Goal: Information Seeking & Learning: Check status

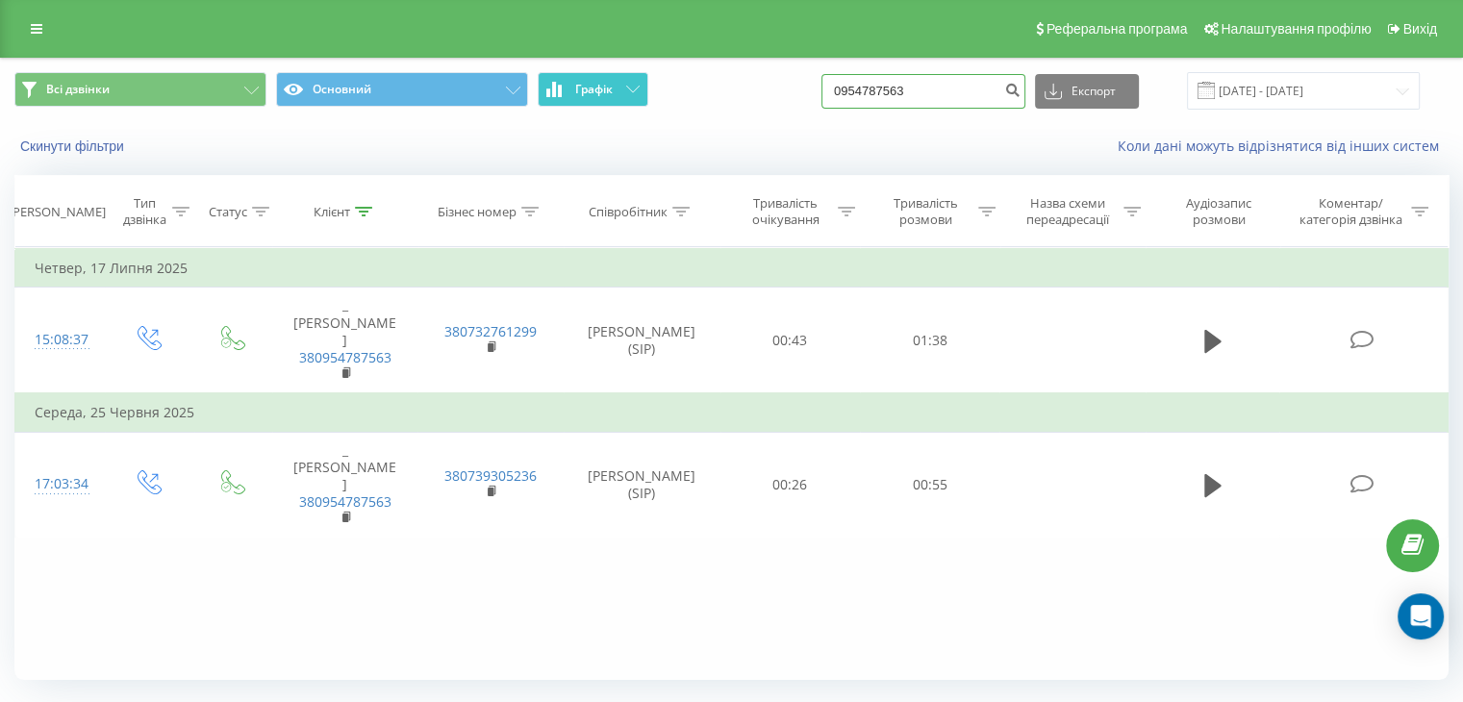
drag, startPoint x: 0, startPoint y: 0, endPoint x: 546, endPoint y: 105, distance: 556.4
click at [550, 107] on div "Всі дзвінки Основний Графік 0954787563 Експорт .csv .xls .xlsx 19.06.2025 - 19.…" at bounding box center [731, 91] width 1434 height 38
paste input "380683380598"
type input "380683380598"
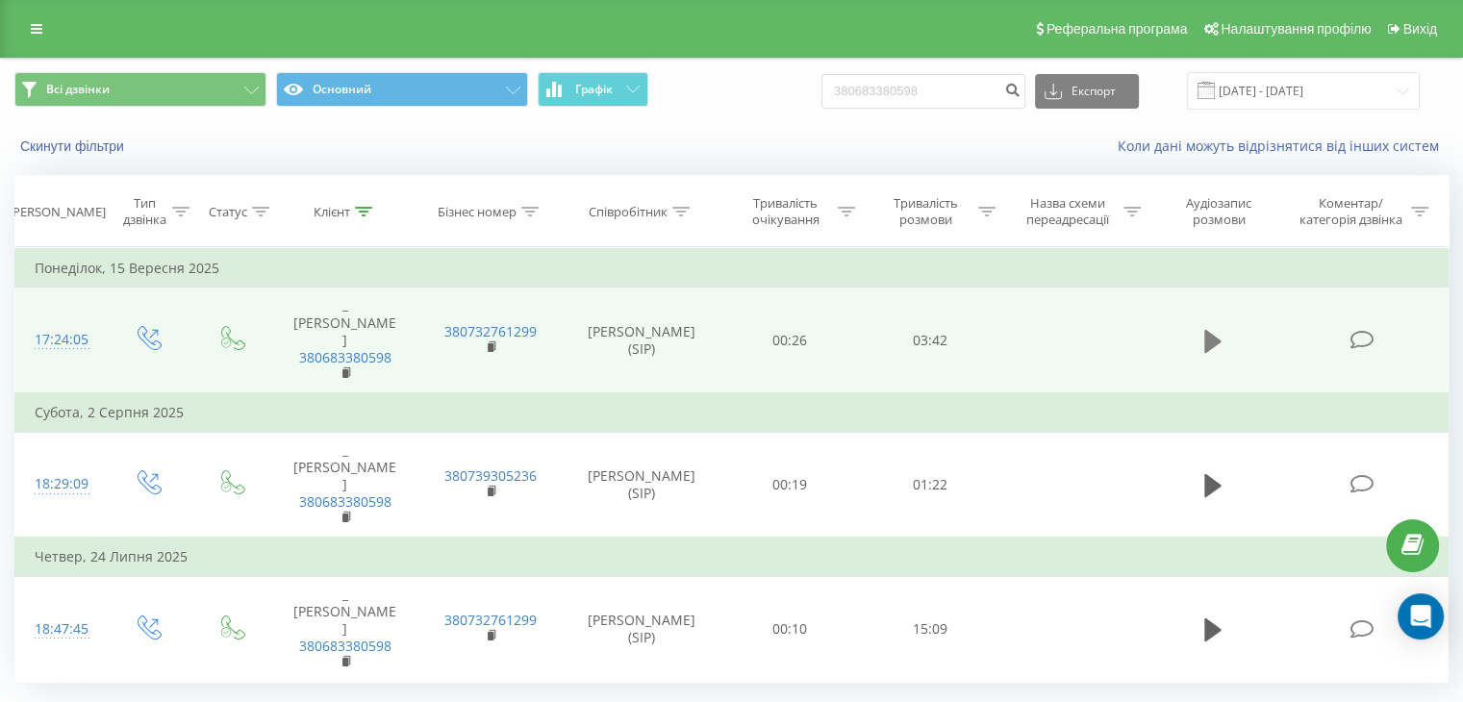
click at [1217, 330] on icon at bounding box center [1212, 341] width 17 height 23
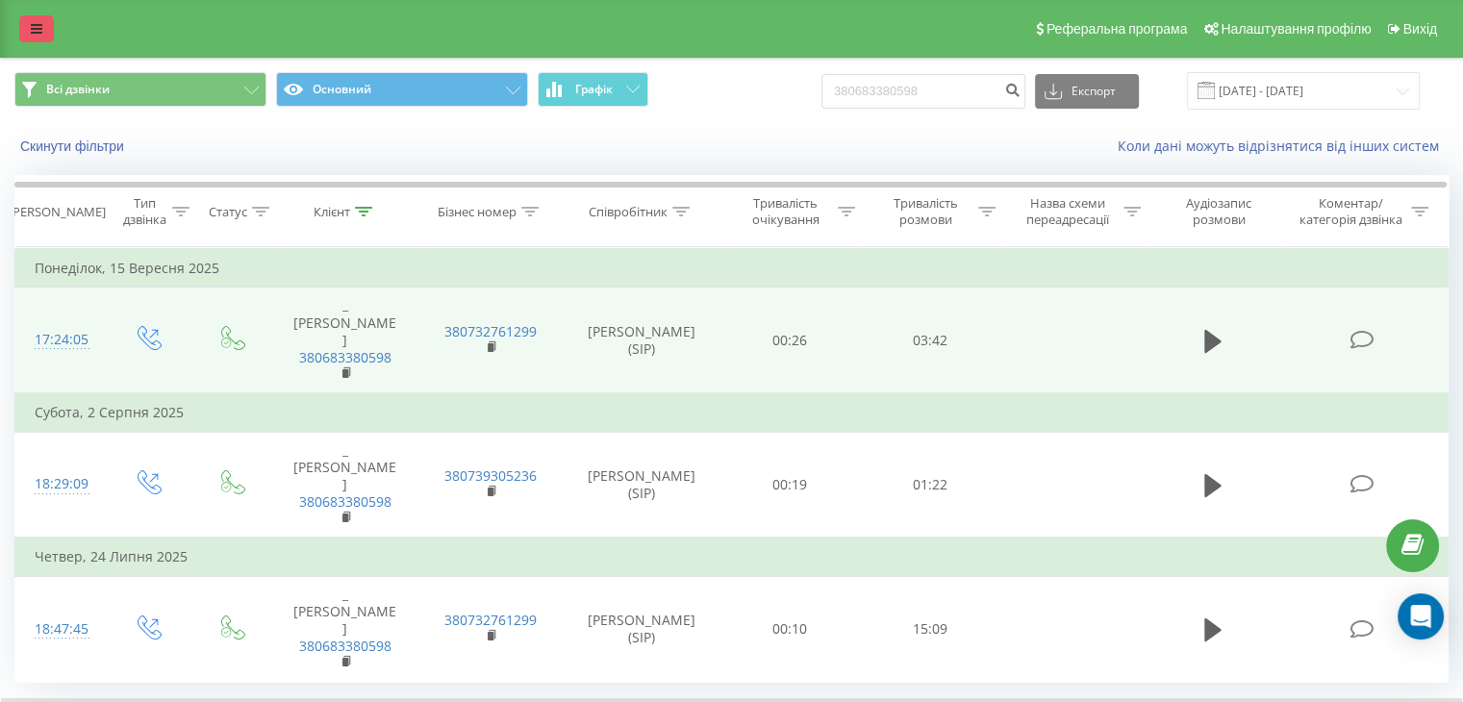
click at [52, 30] on link at bounding box center [36, 28] width 35 height 27
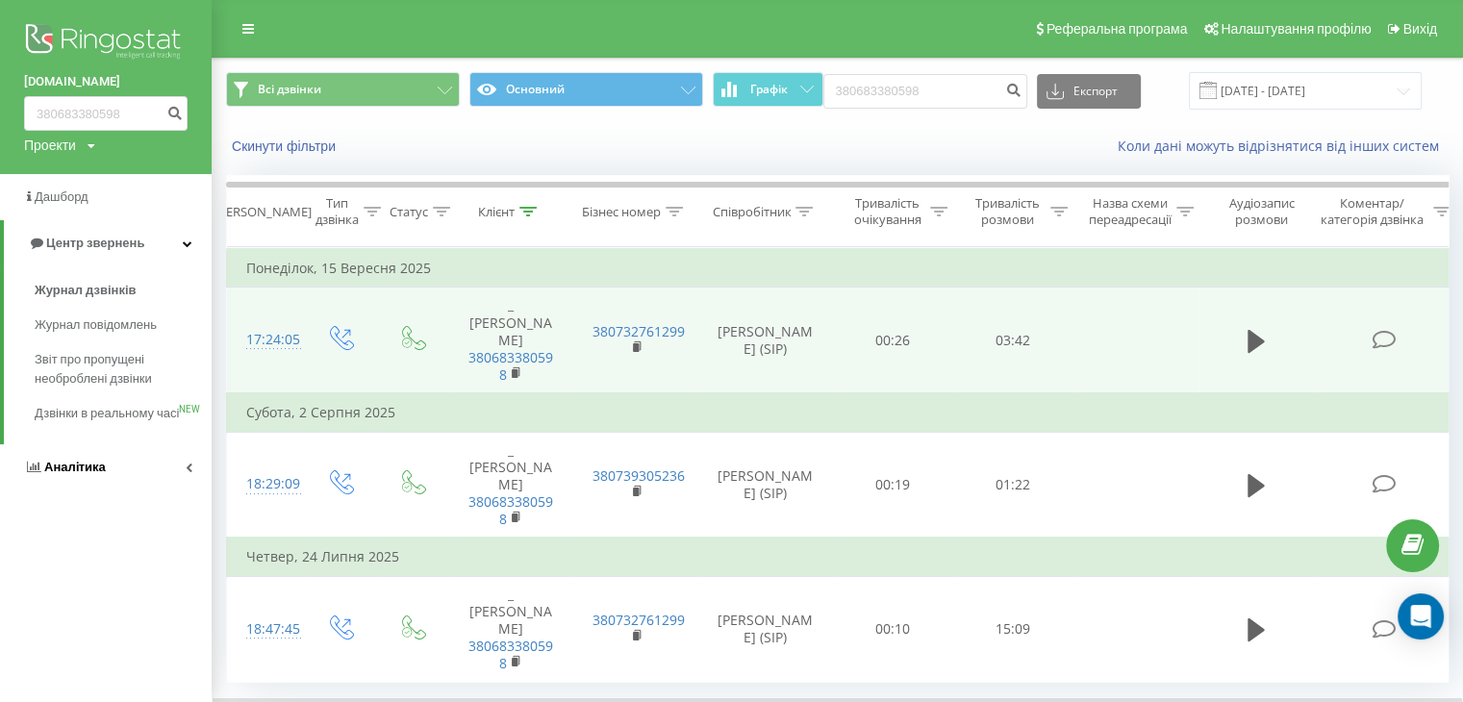
click at [103, 474] on span "Аналiтика" at bounding box center [75, 467] width 62 height 14
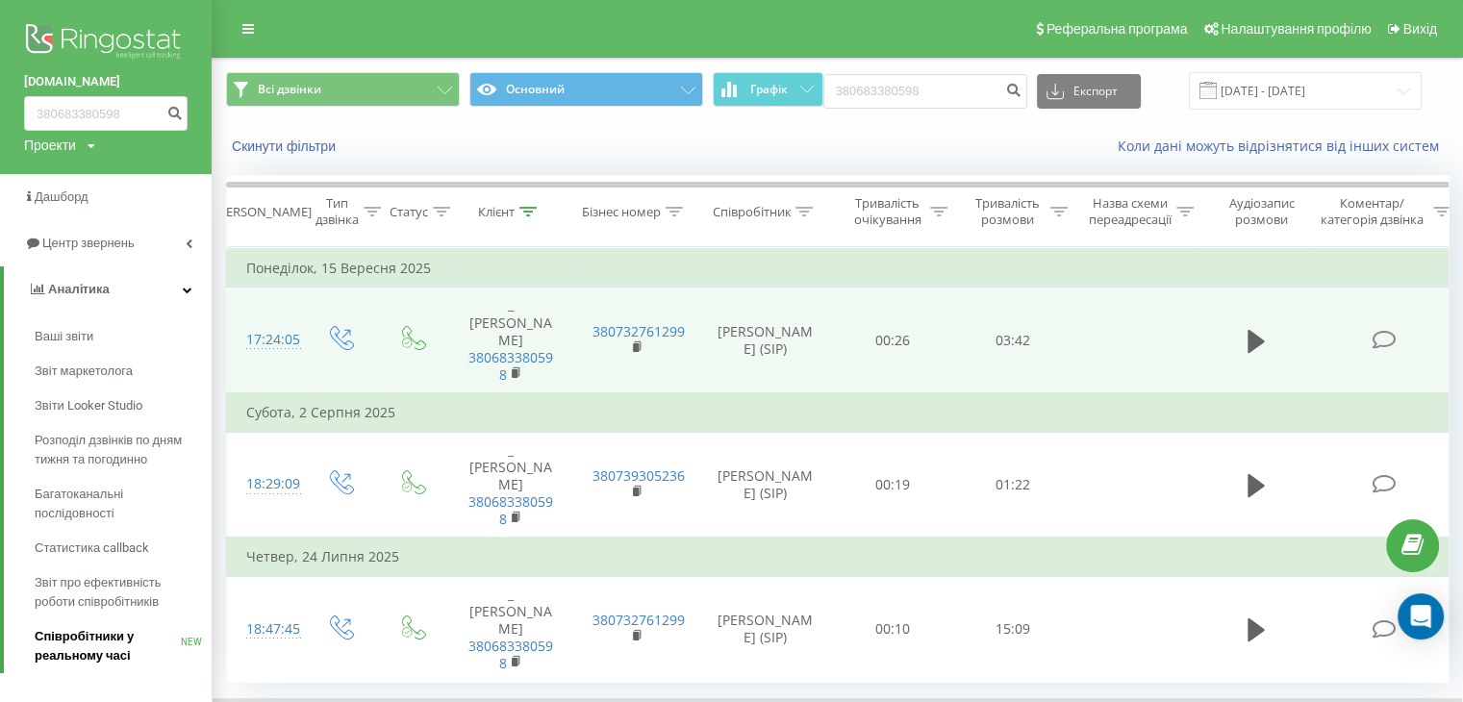
click at [80, 651] on span "Співробітники у реальному часі" at bounding box center [108, 646] width 146 height 38
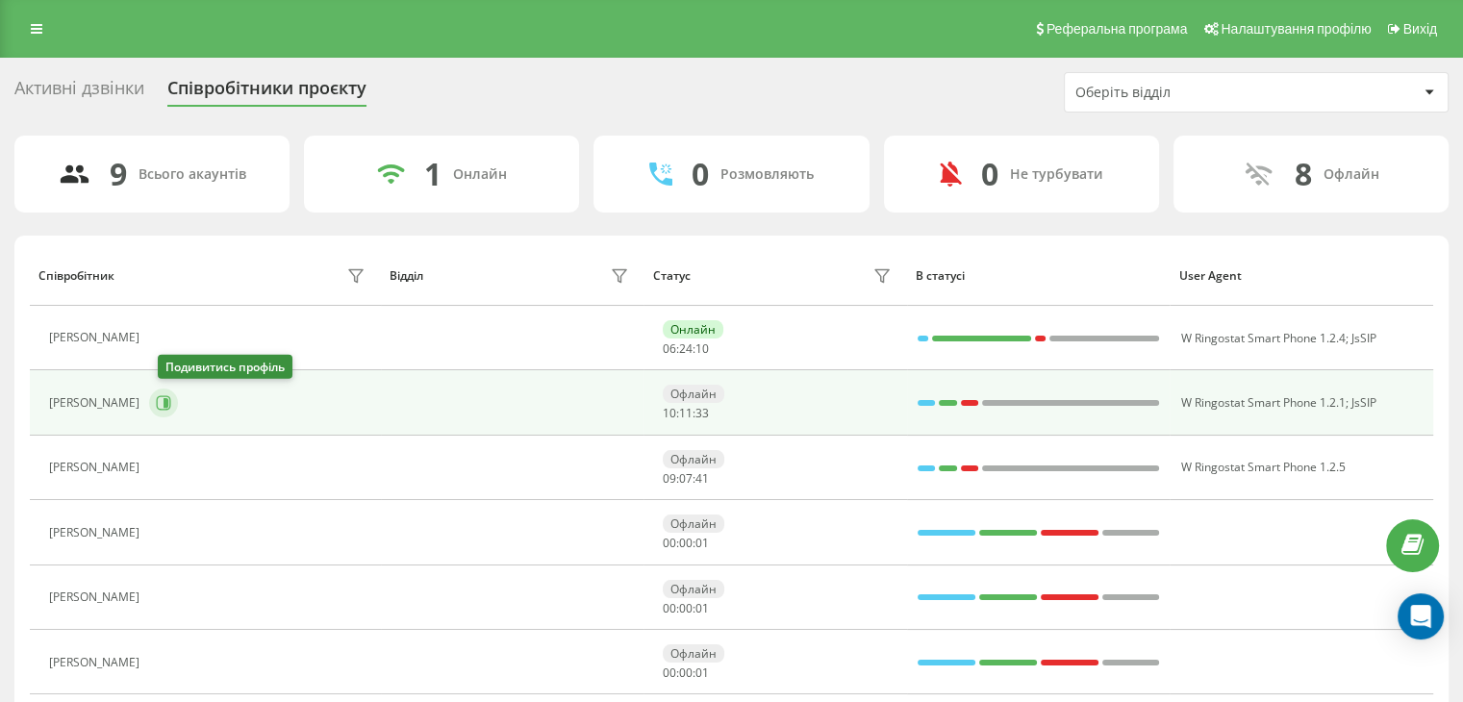
click at [169, 405] on icon at bounding box center [163, 402] width 15 height 15
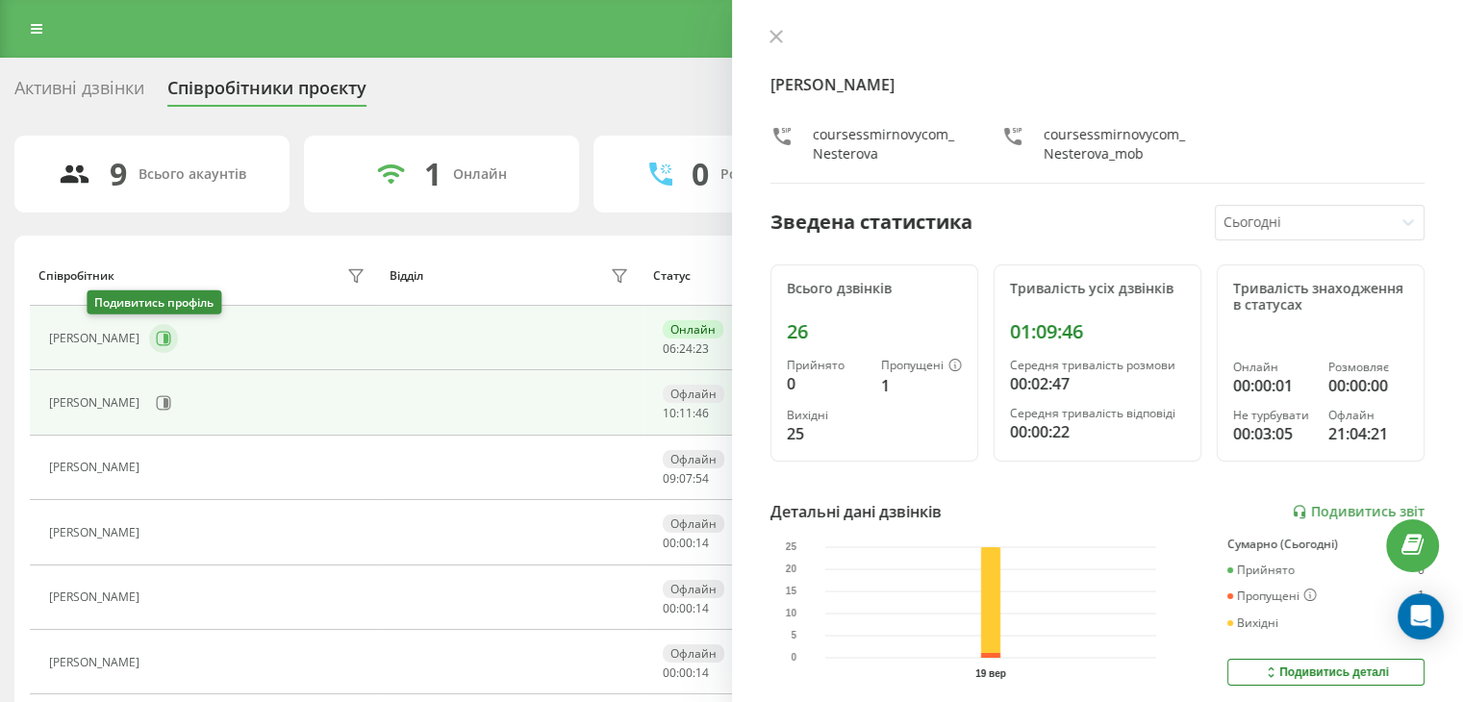
click at [164, 335] on icon at bounding box center [166, 339] width 5 height 10
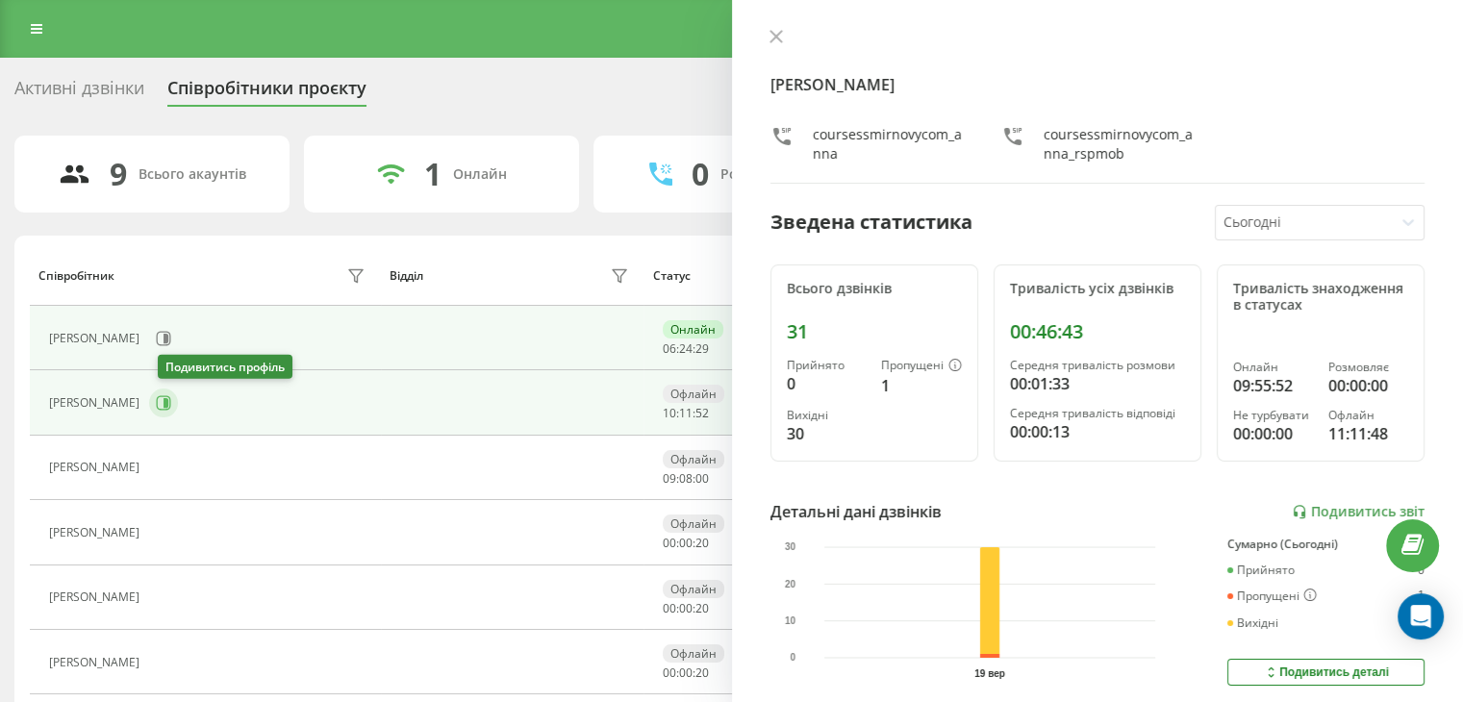
click at [169, 405] on icon at bounding box center [163, 402] width 15 height 15
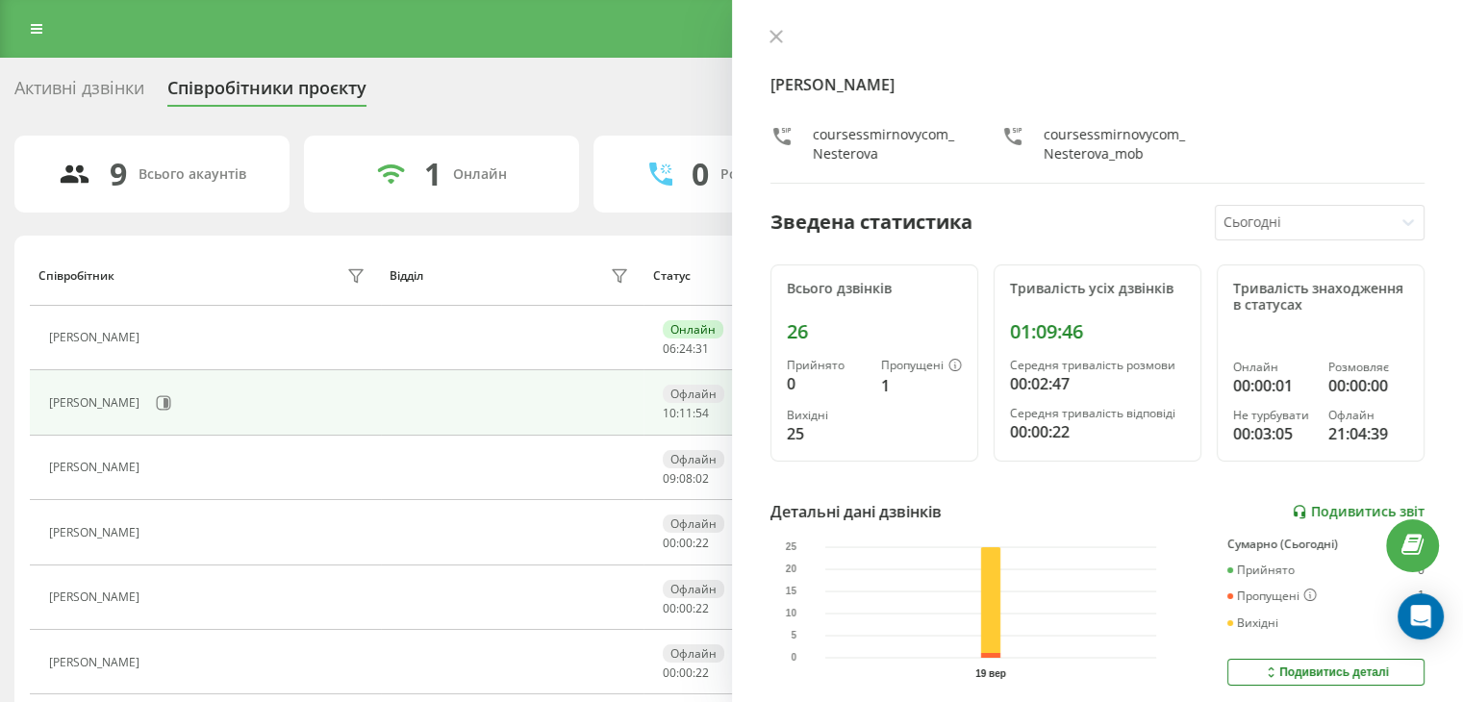
click at [1321, 511] on link "Подивитись звіт" at bounding box center [1358, 512] width 133 height 16
click at [770, 36] on icon at bounding box center [776, 36] width 13 height 13
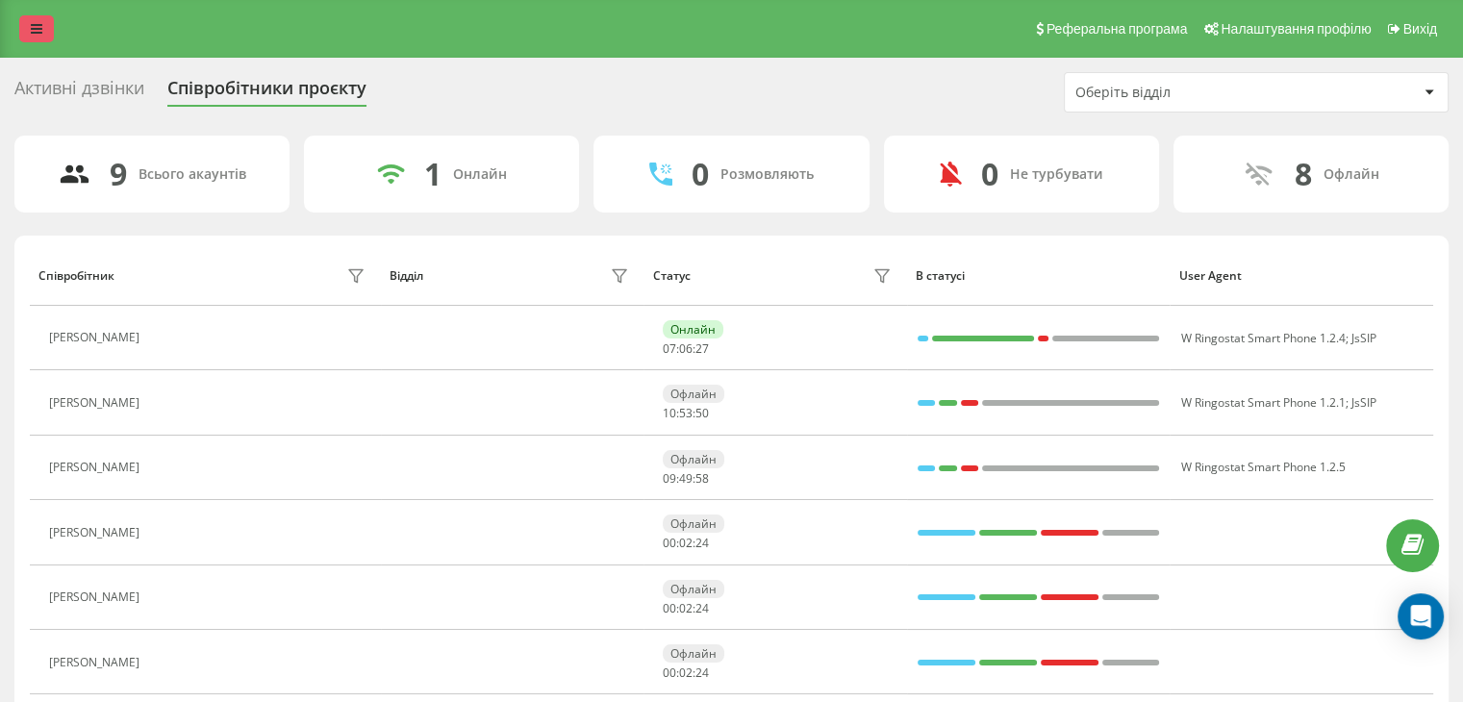
click at [42, 30] on link at bounding box center [36, 28] width 35 height 27
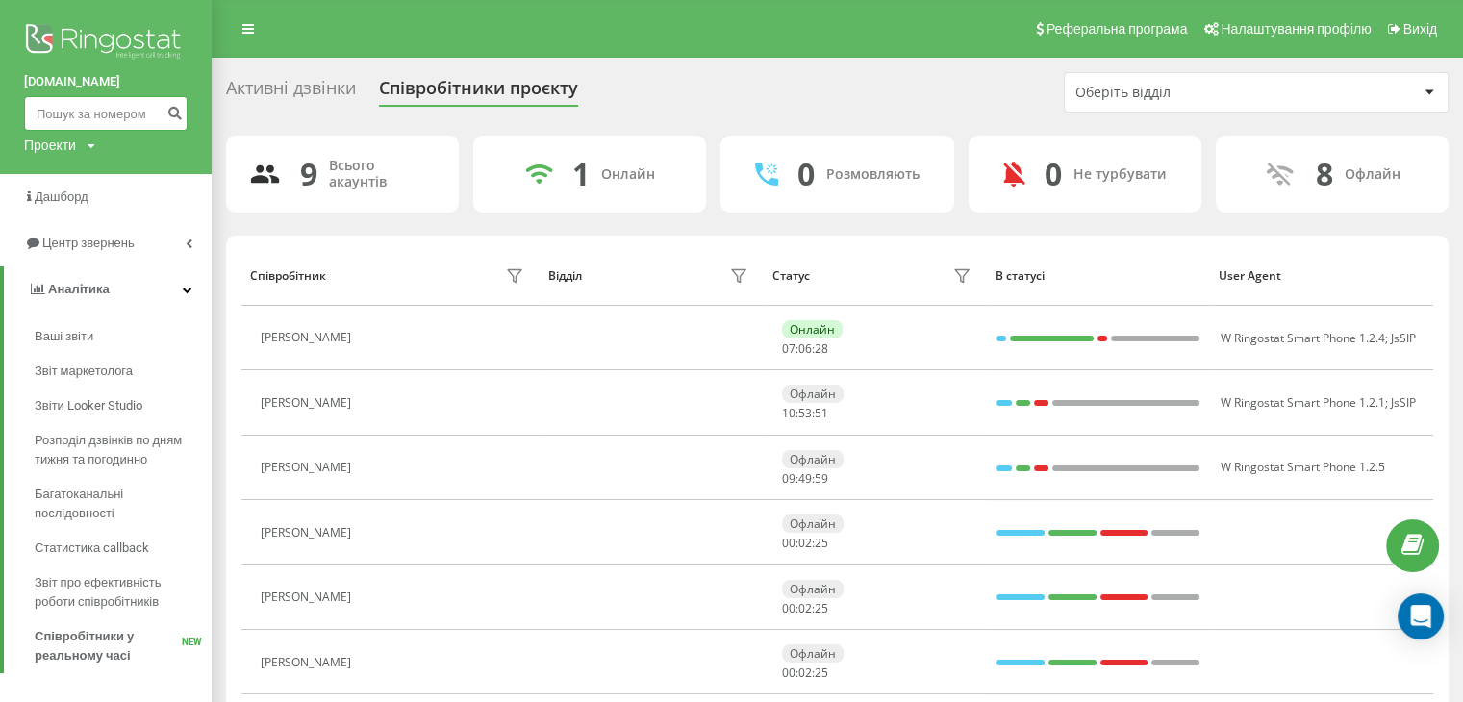
click at [100, 106] on input at bounding box center [106, 113] width 164 height 35
paste input "49985436023"
type input "49985436023"
click at [181, 112] on icon "submit" at bounding box center [174, 111] width 16 height 12
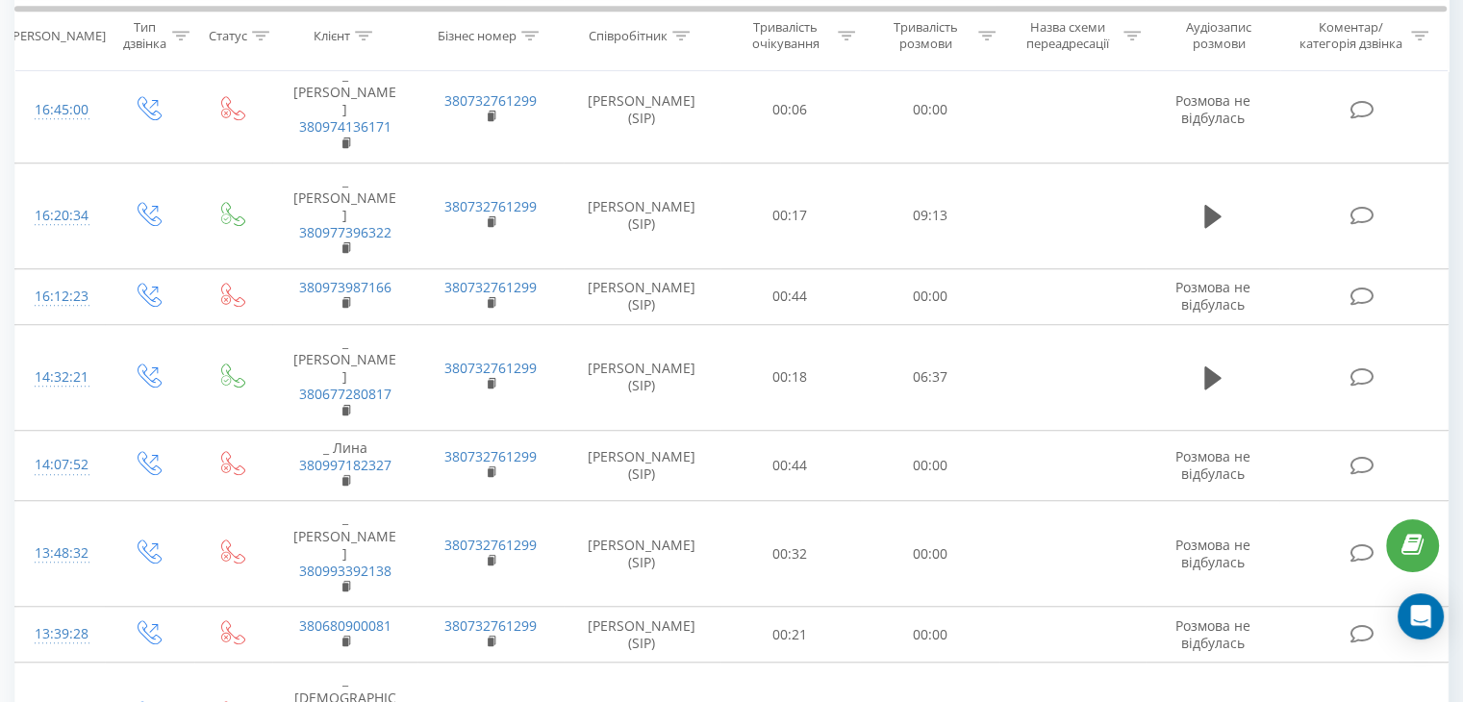
scroll to position [1368, 0]
